Goal: Information Seeking & Learning: Learn about a topic

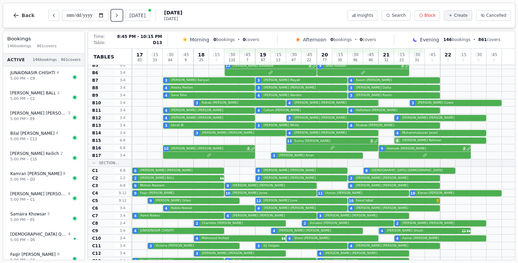
scroll to position [208, 0]
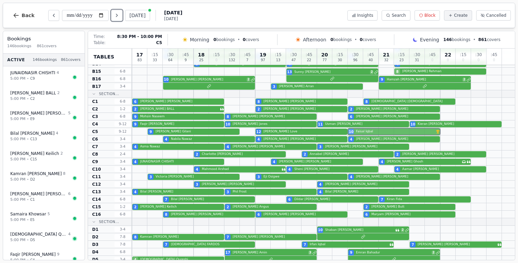
click at [382, 131] on div "9 [PERSON_NAME] 12 [PERSON_NAME] 10 [PERSON_NAME] VIP customer (5 visits)" at bounding box center [323, 132] width 383 height 8
select select "****"
select select "**"
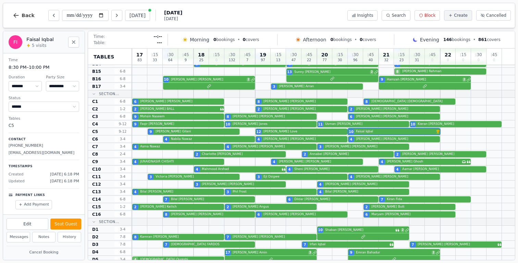
click at [30, 153] on p "[EMAIL_ADDRESS][DOMAIN_NAME]" at bounding box center [44, 153] width 71 height 6
copy p "[EMAIL_ADDRESS][DOMAIN_NAME]"
click at [20, 20] on button "Back" at bounding box center [23, 15] width 33 height 16
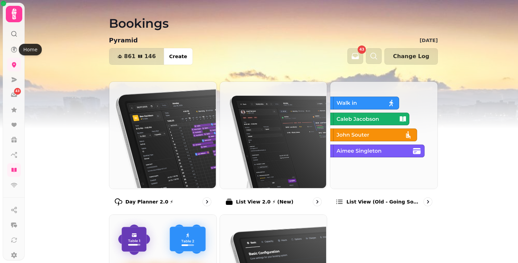
click at [13, 37] on icon at bounding box center [14, 33] width 7 height 7
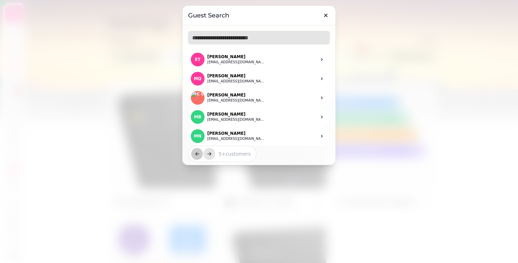
click at [238, 40] on input "text" at bounding box center [259, 38] width 142 height 14
paste input "**********"
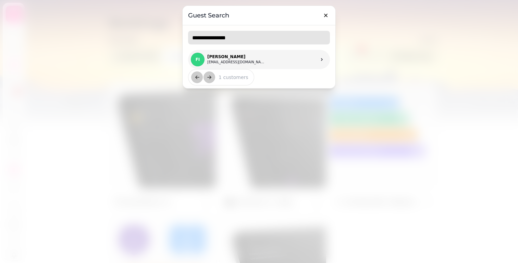
type input "**********"
click at [287, 60] on link "FI [PERSON_NAME] [EMAIL_ADDRESS][DOMAIN_NAME]" at bounding box center [259, 59] width 142 height 19
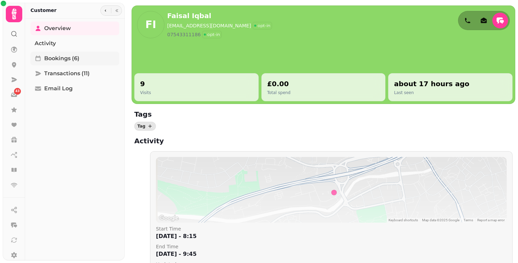
click at [70, 61] on span "Bookings (6)" at bounding box center [61, 58] width 35 height 8
select select "**"
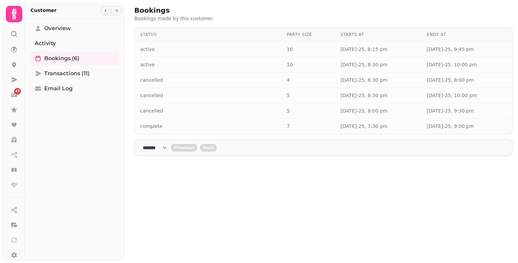
click at [11, 21] on icon at bounding box center [14, 14] width 14 height 14
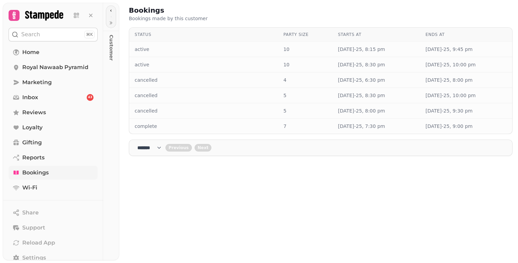
click at [40, 177] on span "Bookings" at bounding box center [35, 173] width 26 height 8
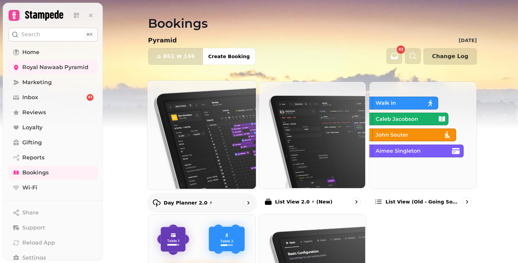
click at [182, 102] on img at bounding box center [201, 134] width 109 height 109
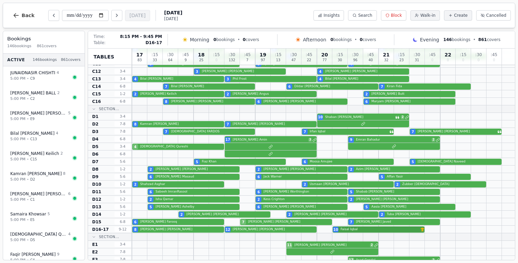
scroll to position [321, 0]
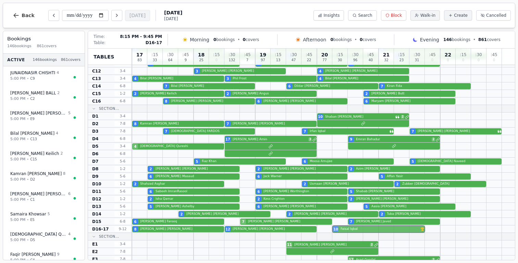
click at [355, 228] on div "8 [PERSON_NAME] 12 [PERSON_NAME] 10 [PERSON_NAME] VIP customer (6 visits)" at bounding box center [323, 230] width 383 height 8
select select "****"
select select "**"
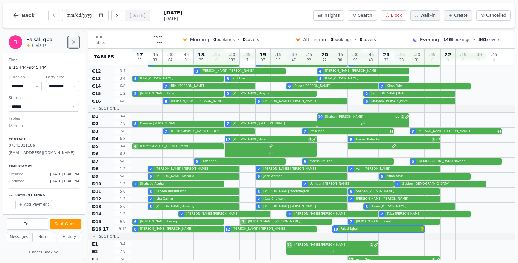
click at [70, 43] on button "Close" at bounding box center [73, 42] width 11 height 11
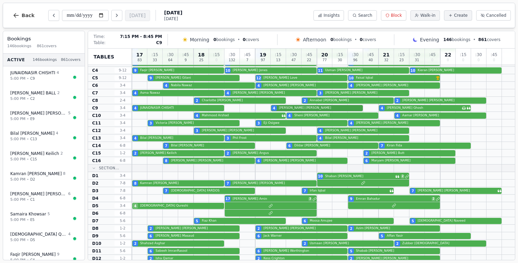
scroll to position [370, 0]
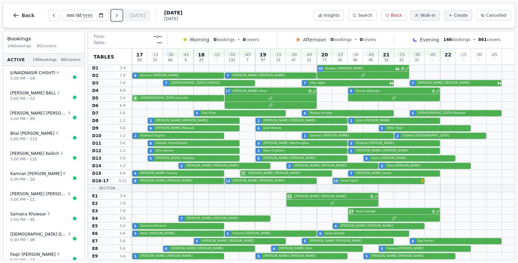
click at [119, 18] on button "Next day" at bounding box center [116, 15] width 11 height 11
type input "**********"
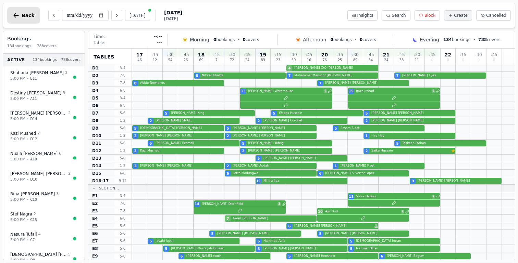
click at [26, 17] on span "Back" at bounding box center [28, 15] width 13 height 5
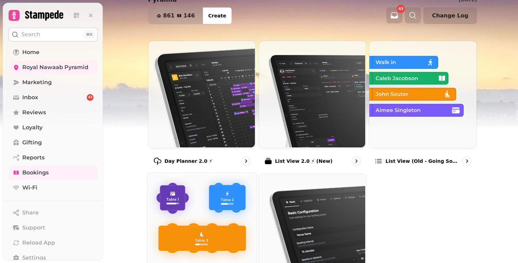
scroll to position [103, 0]
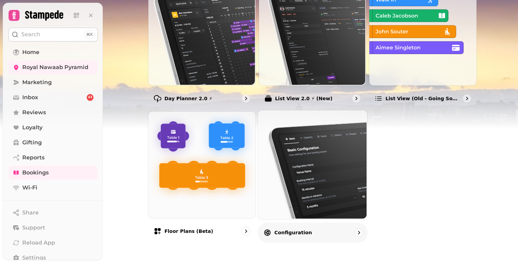
click at [335, 192] on img at bounding box center [311, 164] width 109 height 109
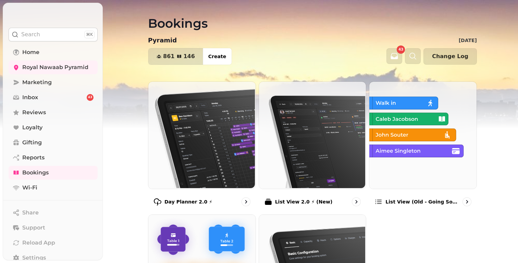
select select "**********"
select select "****"
select select "*"
select select "***"
select select "**"
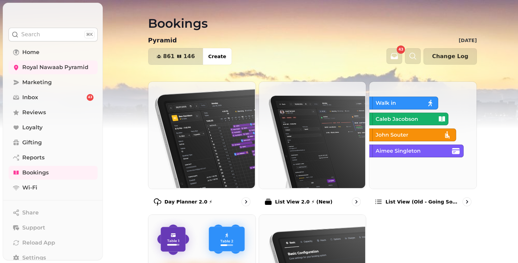
select select "**"
select select
select select "****"
select select "*****"
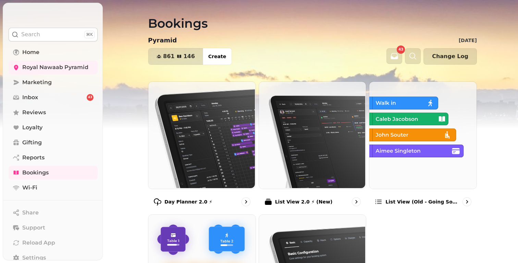
select select "***"
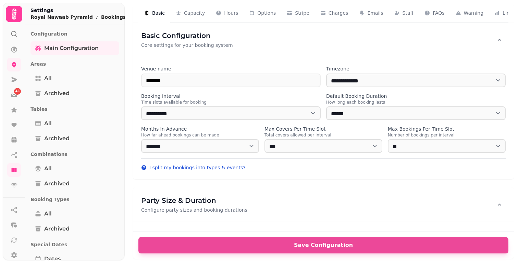
select select "**********"
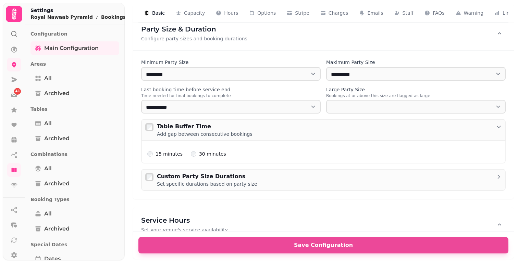
scroll to position [196, 0]
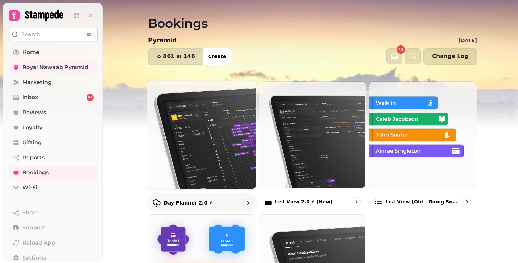
click at [219, 122] on img at bounding box center [201, 134] width 109 height 109
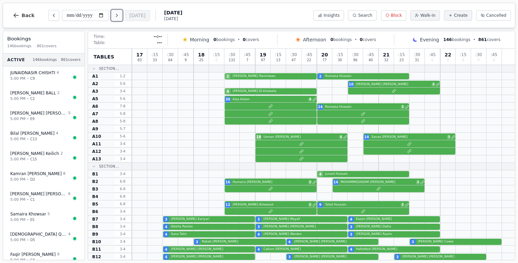
click at [122, 12] on button "Next day" at bounding box center [116, 15] width 11 height 11
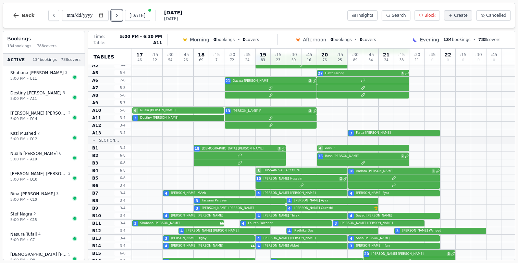
scroll to position [58, 0]
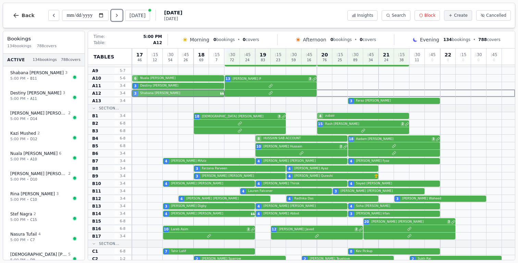
drag, startPoint x: 150, startPoint y: 191, endPoint x: 147, endPoint y: 92, distance: 99.3
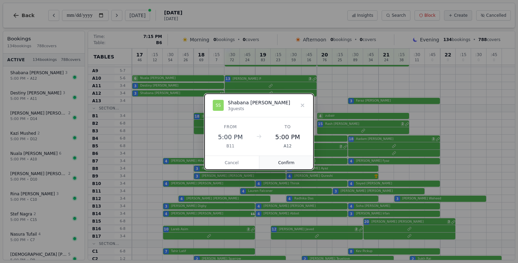
click at [283, 162] on button "Confirm" at bounding box center [286, 163] width 54 height 14
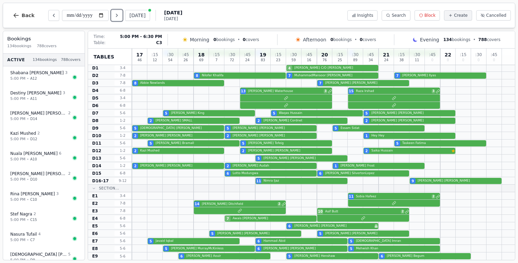
scroll to position [0, 0]
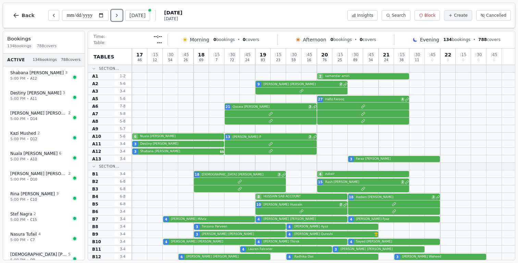
click at [122, 19] on button "Next day" at bounding box center [116, 15] width 11 height 11
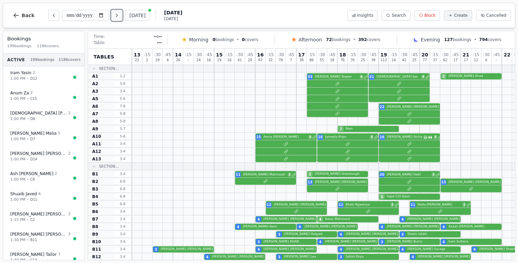
click at [115, 17] on button "Next day" at bounding box center [116, 15] width 11 height 11
type input "**********"
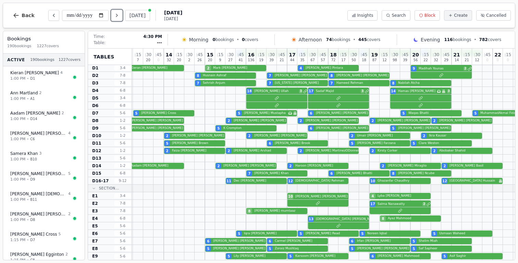
scroll to position [375, 0]
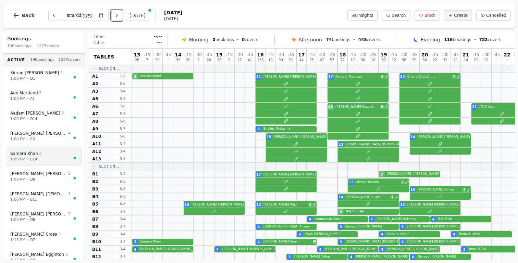
scroll to position [375, 0]
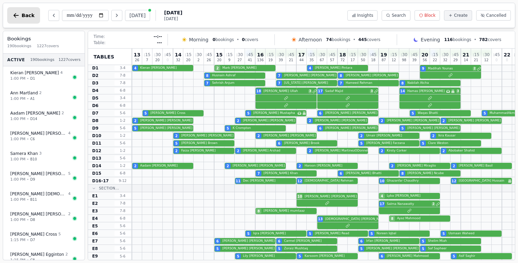
click at [25, 18] on span "Back" at bounding box center [28, 15] width 13 height 5
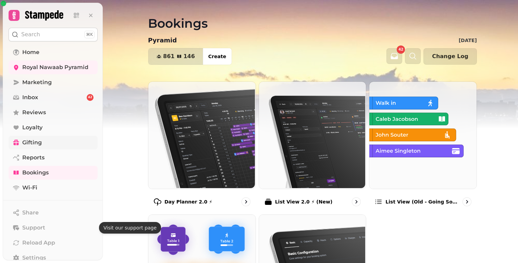
click at [39, 145] on span "Gifting" at bounding box center [32, 143] width 20 height 8
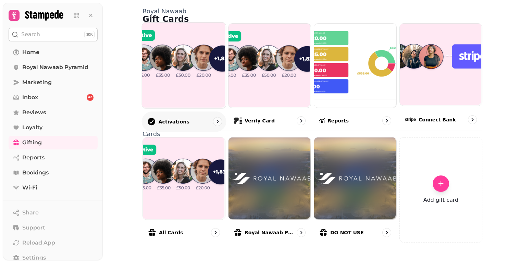
click at [187, 74] on img at bounding box center [183, 65] width 84 height 86
select select "******"
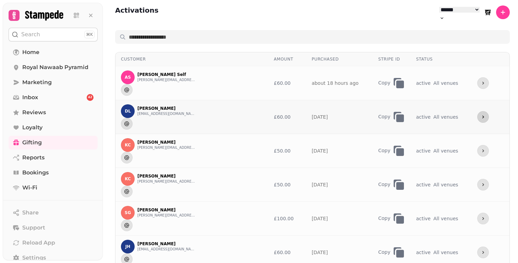
click at [477, 111] on button "more" at bounding box center [483, 117] width 12 height 12
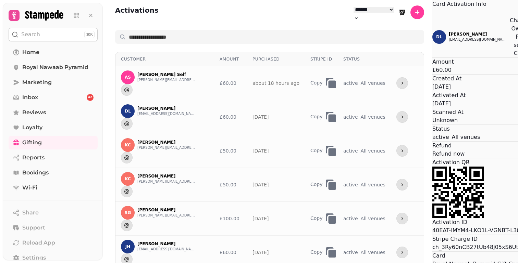
click at [509, 58] on button "Re-send Card" at bounding box center [519, 45] width 21 height 25
click at [432, 21] on icon "Close" at bounding box center [436, 16] width 8 height 8
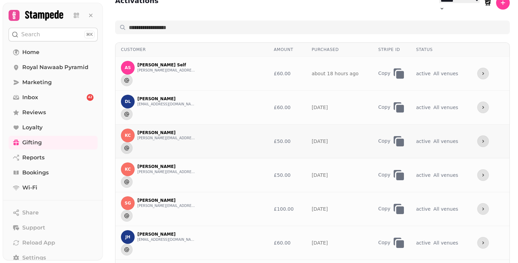
scroll to position [387, 0]
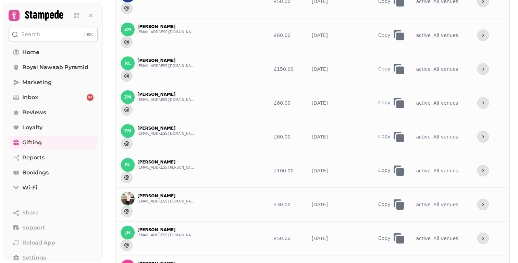
select select "***"
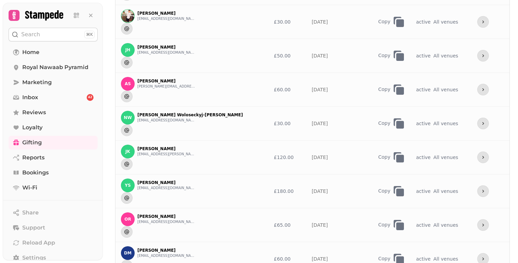
scroll to position [0, 0]
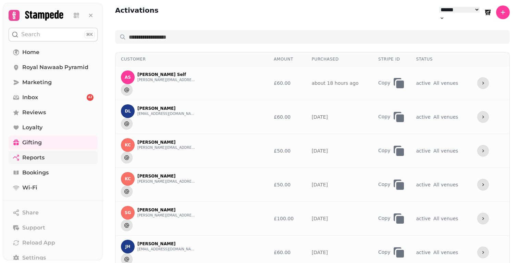
click at [34, 155] on span "Reports" at bounding box center [33, 158] width 22 height 8
select select "**"
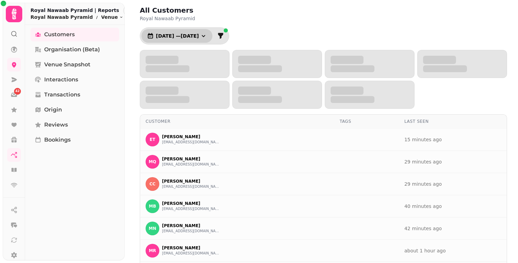
click at [207, 37] on icon "button" at bounding box center [203, 36] width 7 height 7
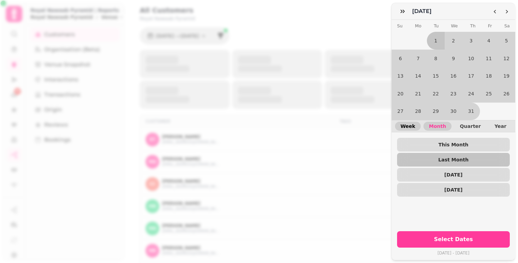
click at [407, 124] on span "Week" at bounding box center [407, 126] width 15 height 5
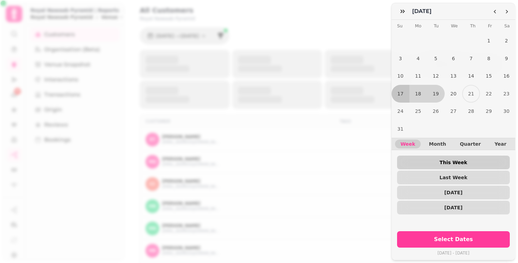
click at [449, 160] on span "This Week" at bounding box center [453, 162] width 102 height 5
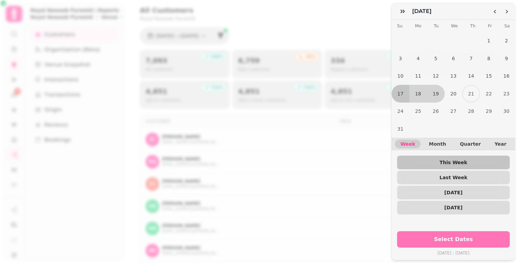
click at [462, 240] on button "Select Dates" at bounding box center [453, 239] width 113 height 16
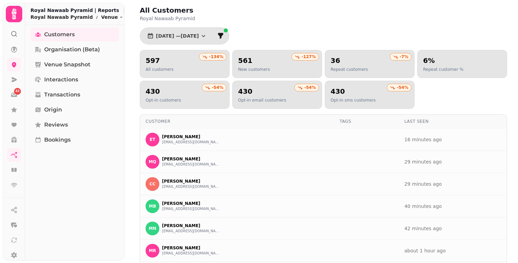
click at [194, 46] on div "All Customers Royal Nawaab Pyramid 17 Aug, 2025 — 19 Aug, 2025 -134 % 597 All c…" at bounding box center [323, 189] width 389 height 379
click at [199, 35] on span "17 Aug, 2025 — 19 Aug, 2025" at bounding box center [177, 36] width 43 height 5
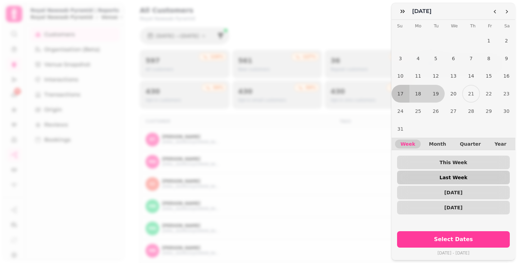
click at [462, 175] on span "Last Week" at bounding box center [453, 177] width 102 height 5
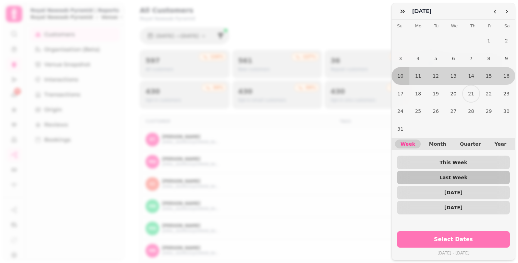
click at [477, 237] on span "Select Dates" at bounding box center [453, 239] width 96 height 5
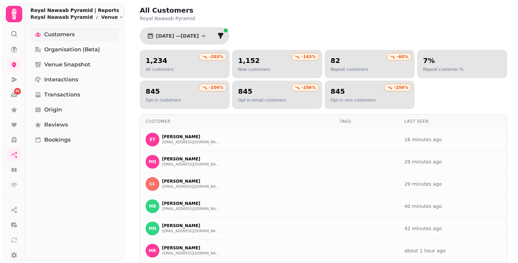
click at [63, 32] on span "Customers" at bounding box center [59, 34] width 30 height 8
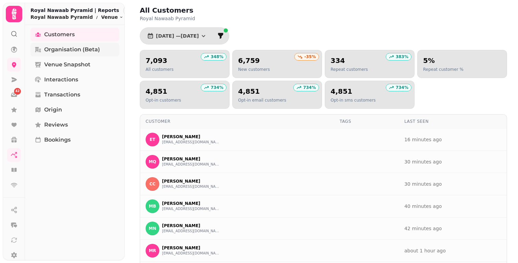
click at [62, 49] on span "Organisation (beta)" at bounding box center [72, 50] width 56 height 8
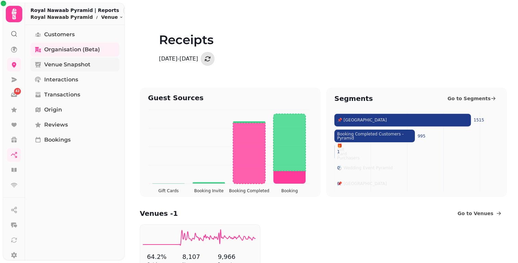
click at [64, 65] on span "Venue Snapshot" at bounding box center [67, 65] width 46 height 8
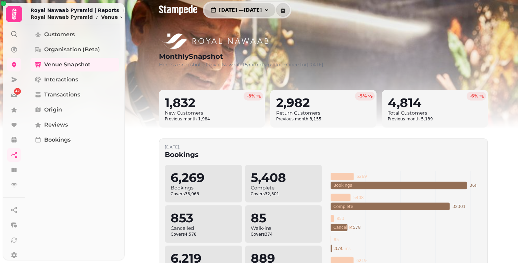
click at [275, 6] on button "1 Jul, 2025 — 31 Jul, 2025" at bounding box center [239, 10] width 71 height 14
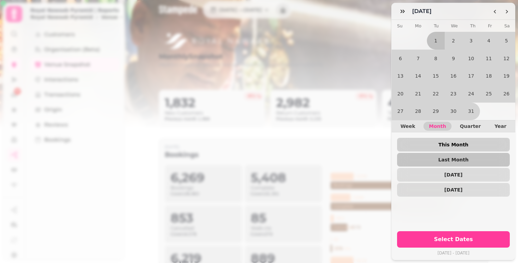
click at [459, 142] on span "This Month" at bounding box center [453, 144] width 102 height 5
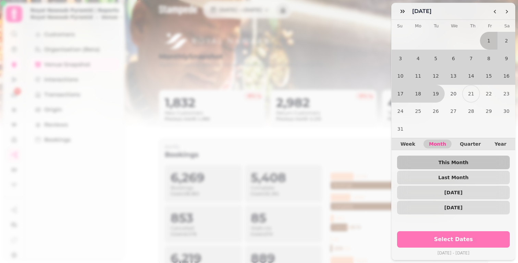
click at [458, 237] on span "Select Dates" at bounding box center [453, 239] width 96 height 5
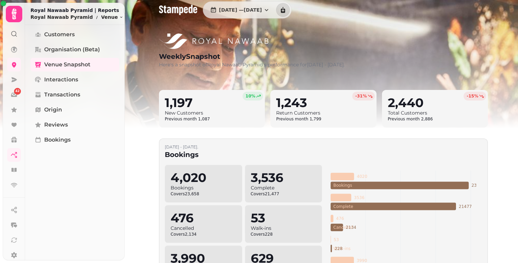
click at [268, 17] on div "1 Aug, 2025 — 19 Aug, 2025" at bounding box center [247, 9] width 89 height 17
click at [262, 12] on span "1 Aug, 2025 — 19 Aug, 2025" at bounding box center [240, 10] width 43 height 5
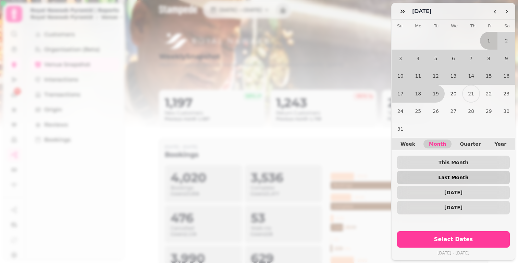
click at [471, 179] on button "Last Month" at bounding box center [453, 178] width 113 height 14
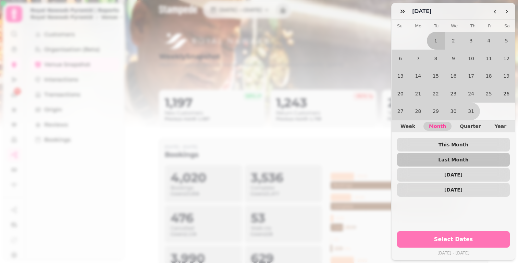
click at [487, 239] on button "Select Dates" at bounding box center [453, 239] width 113 height 16
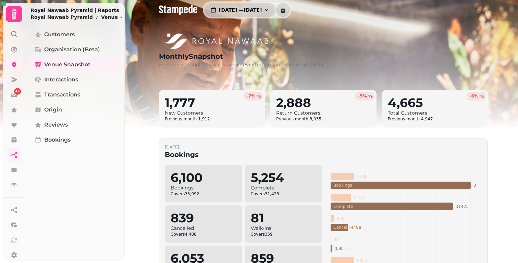
click at [221, 13] on button "1 Jul, 2025 — 31 Jul, 2025" at bounding box center [239, 10] width 71 height 14
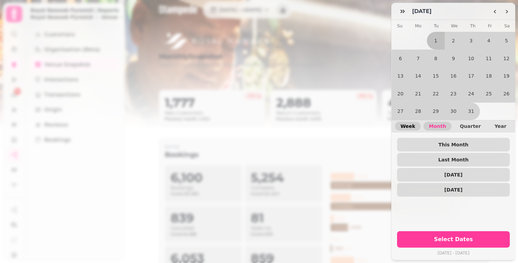
click at [407, 124] on span "Week" at bounding box center [407, 126] width 15 height 5
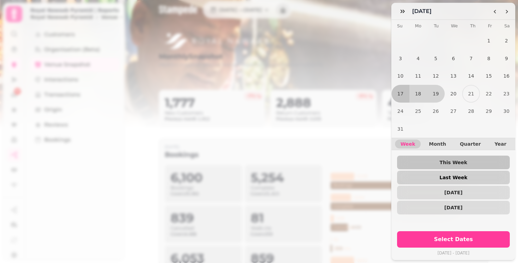
click at [462, 171] on button "Last Week" at bounding box center [453, 178] width 113 height 14
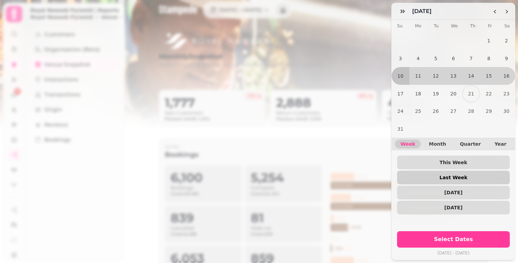
click at [468, 175] on span "Last Week" at bounding box center [453, 177] width 102 height 5
click at [469, 175] on span "Last Week" at bounding box center [453, 177] width 102 height 5
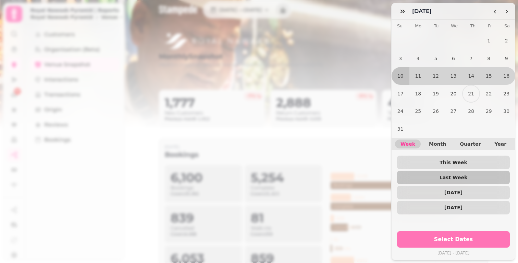
click at [460, 237] on span "Select Dates" at bounding box center [453, 239] width 96 height 5
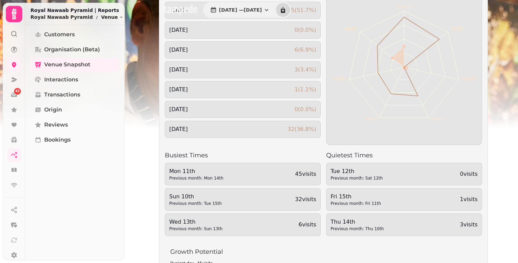
scroll to position [611, 0]
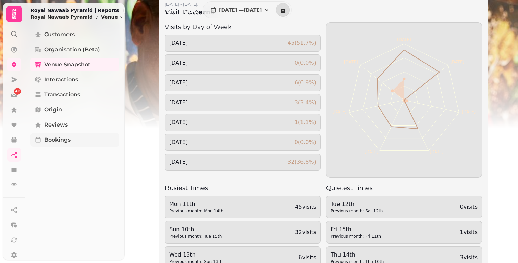
click at [63, 142] on span "Bookings" at bounding box center [57, 140] width 26 height 8
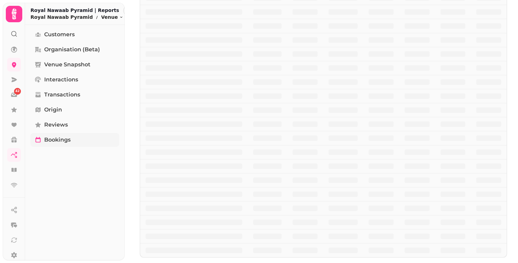
scroll to position [214, 0]
select select "**"
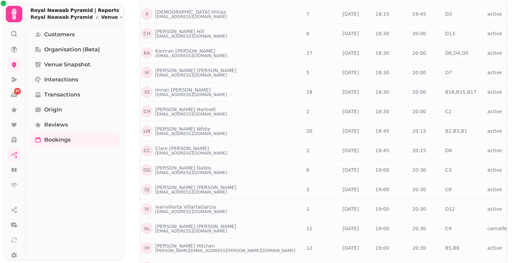
scroll to position [0, 0]
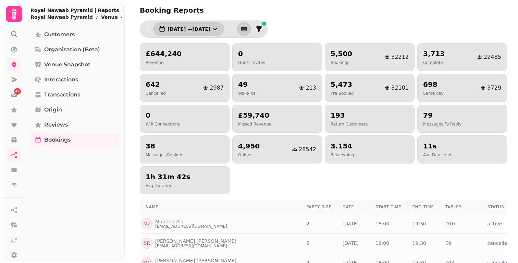
click at [217, 29] on icon "button" at bounding box center [214, 29] width 3 height 2
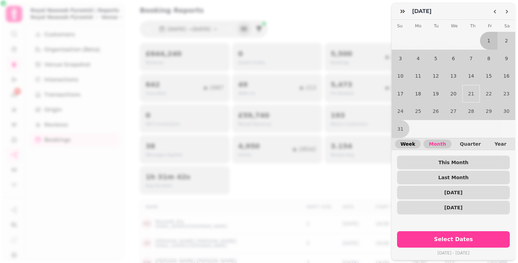
click at [412, 142] on span "Week" at bounding box center [407, 144] width 15 height 5
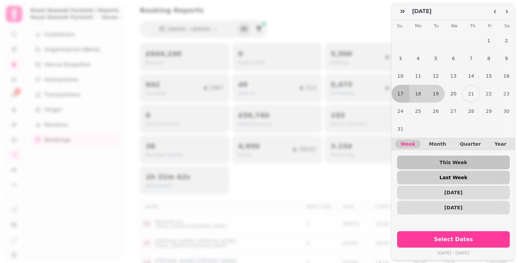
click at [461, 175] on span "Last Week" at bounding box center [453, 177] width 102 height 5
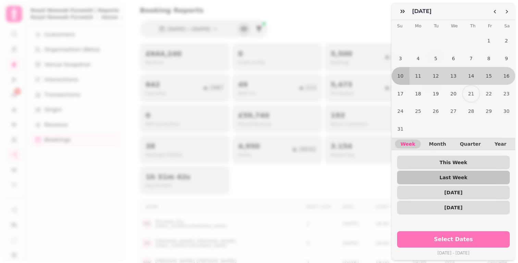
click at [480, 240] on button "Select Dates" at bounding box center [453, 239] width 113 height 16
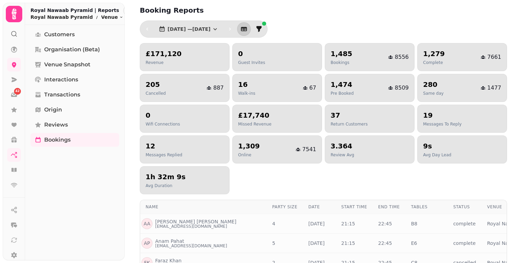
click at [425, 149] on h2 "9s" at bounding box center [437, 146] width 28 height 10
click at [17, 19] on icon at bounding box center [14, 14] width 14 height 14
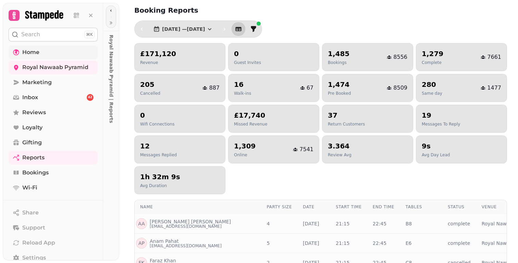
click at [24, 49] on span "Home" at bounding box center [30, 52] width 17 height 8
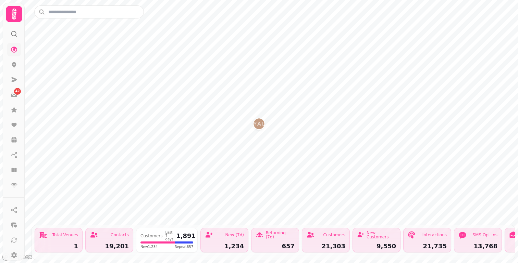
click at [113, 243] on div "19,201" at bounding box center [109, 246] width 39 height 6
click at [113, 233] on div "Contacts" at bounding box center [109, 235] width 39 height 8
click at [115, 233] on div "Contacts" at bounding box center [120, 235] width 18 height 4
click at [56, 236] on div "Total Venues 1" at bounding box center [59, 240] width 48 height 25
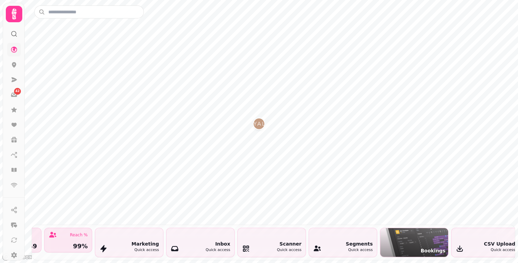
scroll to position [0, 544]
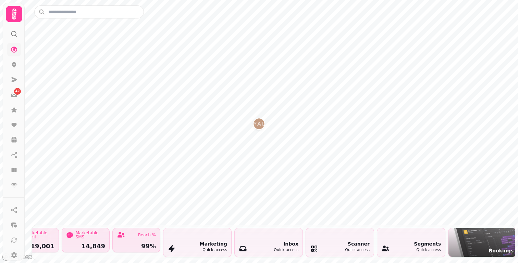
click at [214, 247] on div "Quick access" at bounding box center [213, 250] width 27 height 6
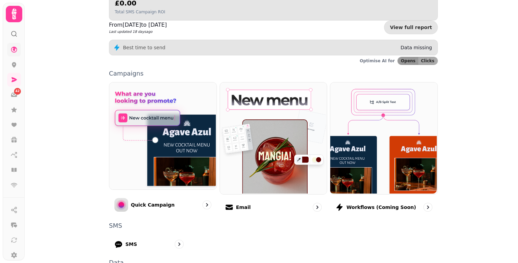
scroll to position [164, 0]
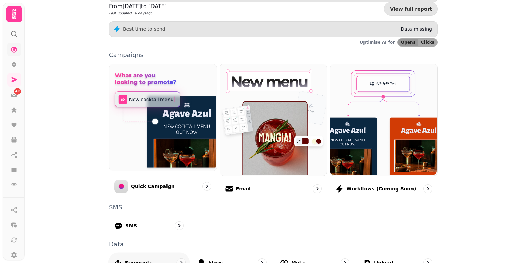
click at [178, 259] on icon "go to" at bounding box center [181, 262] width 7 height 7
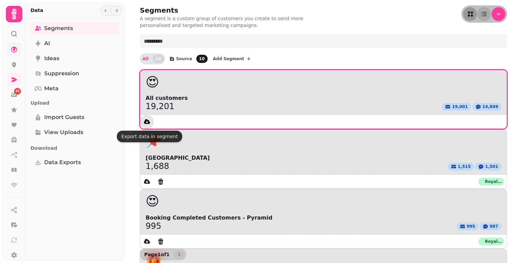
click at [145, 121] on icon "data export" at bounding box center [147, 121] width 6 height 5
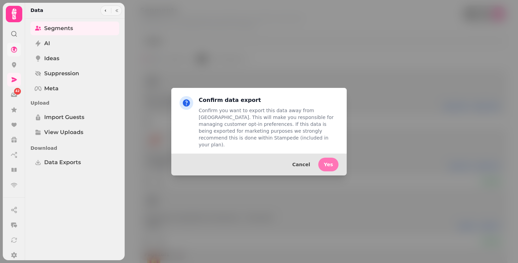
click at [331, 163] on span "Yes" at bounding box center [327, 164] width 9 height 5
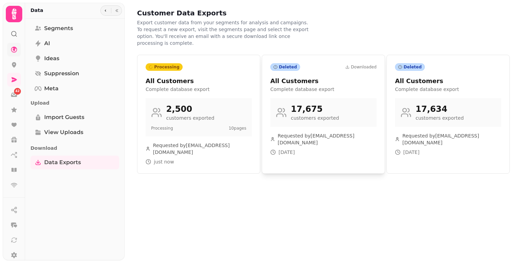
click at [359, 66] on div "Downloaded" at bounding box center [360, 66] width 31 height 5
click at [404, 68] on div "Deleted" at bounding box center [410, 67] width 30 height 8
click at [274, 35] on p "Export customer data from your segments for analysis and campaigns. To request …" at bounding box center [224, 32] width 175 height 27
